Goal: Navigation & Orientation: Find specific page/section

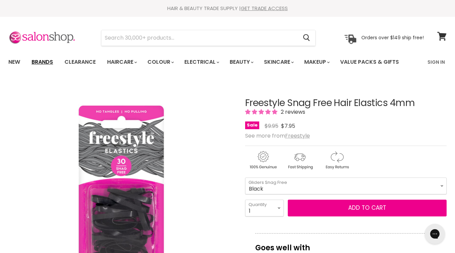
click at [42, 61] on link "Brands" at bounding box center [43, 62] width 32 height 14
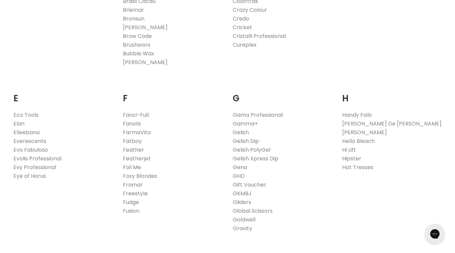
scroll to position [361, 0]
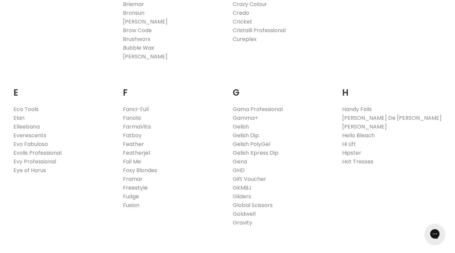
click at [132, 188] on link "Freestyle" at bounding box center [135, 188] width 25 height 8
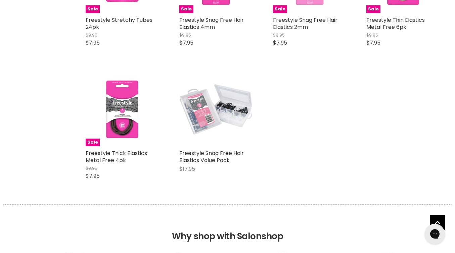
scroll to position [572, 0]
